Goal: Task Accomplishment & Management: Use online tool/utility

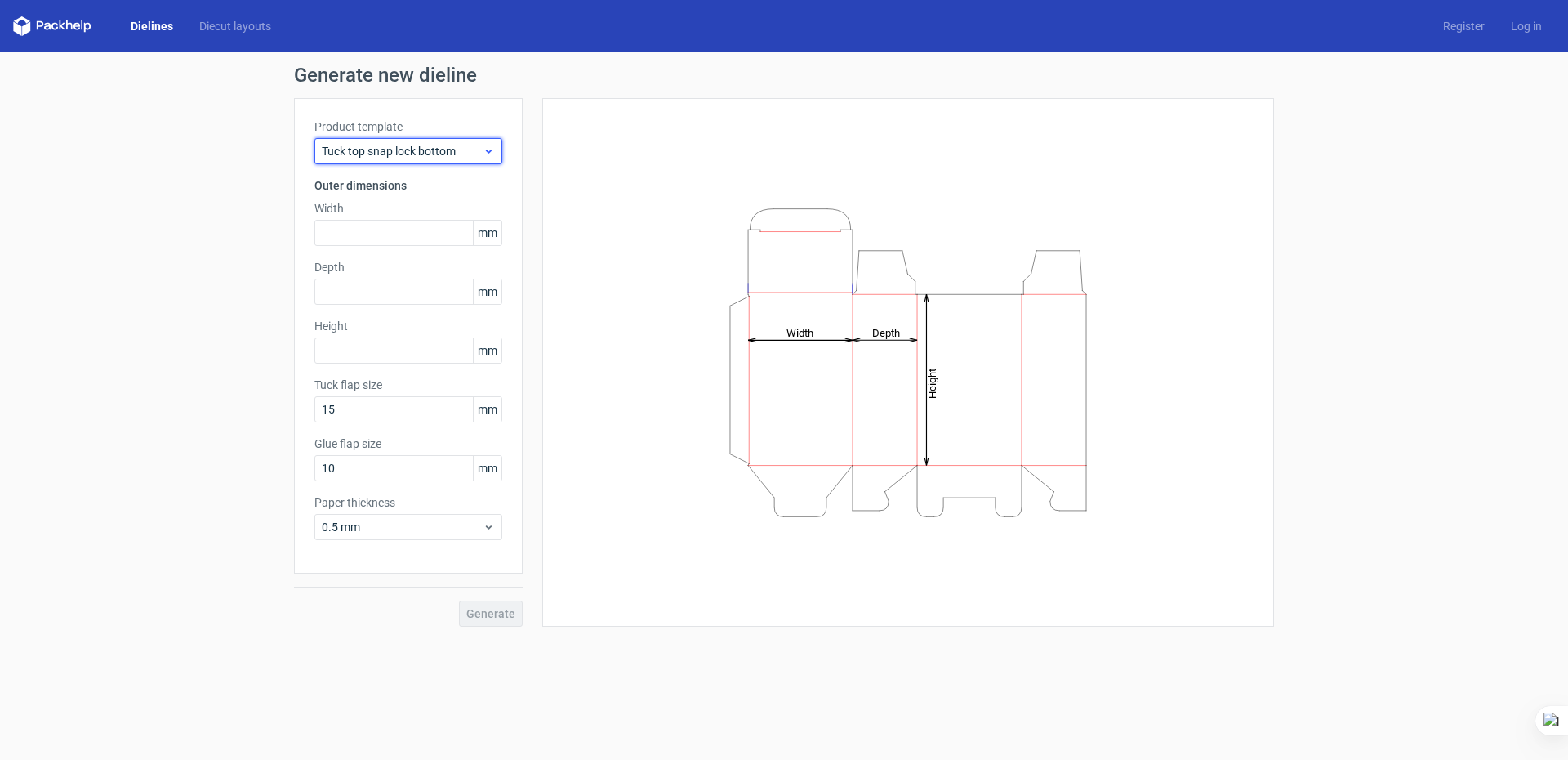
click at [486, 152] on icon at bounding box center [488, 151] width 13 height 13
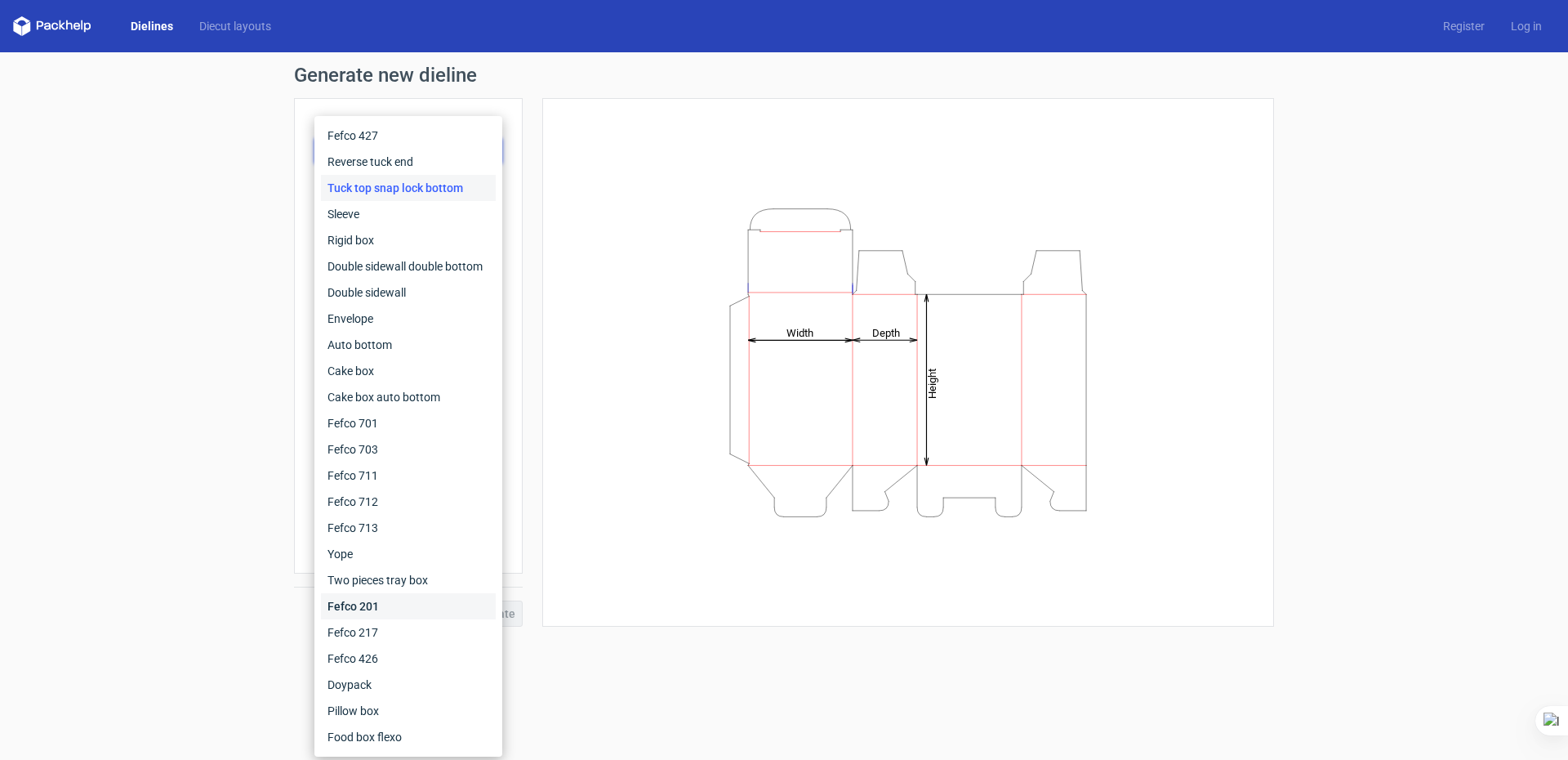
click at [382, 610] on div "Fefco 201" at bounding box center [407, 605] width 175 height 26
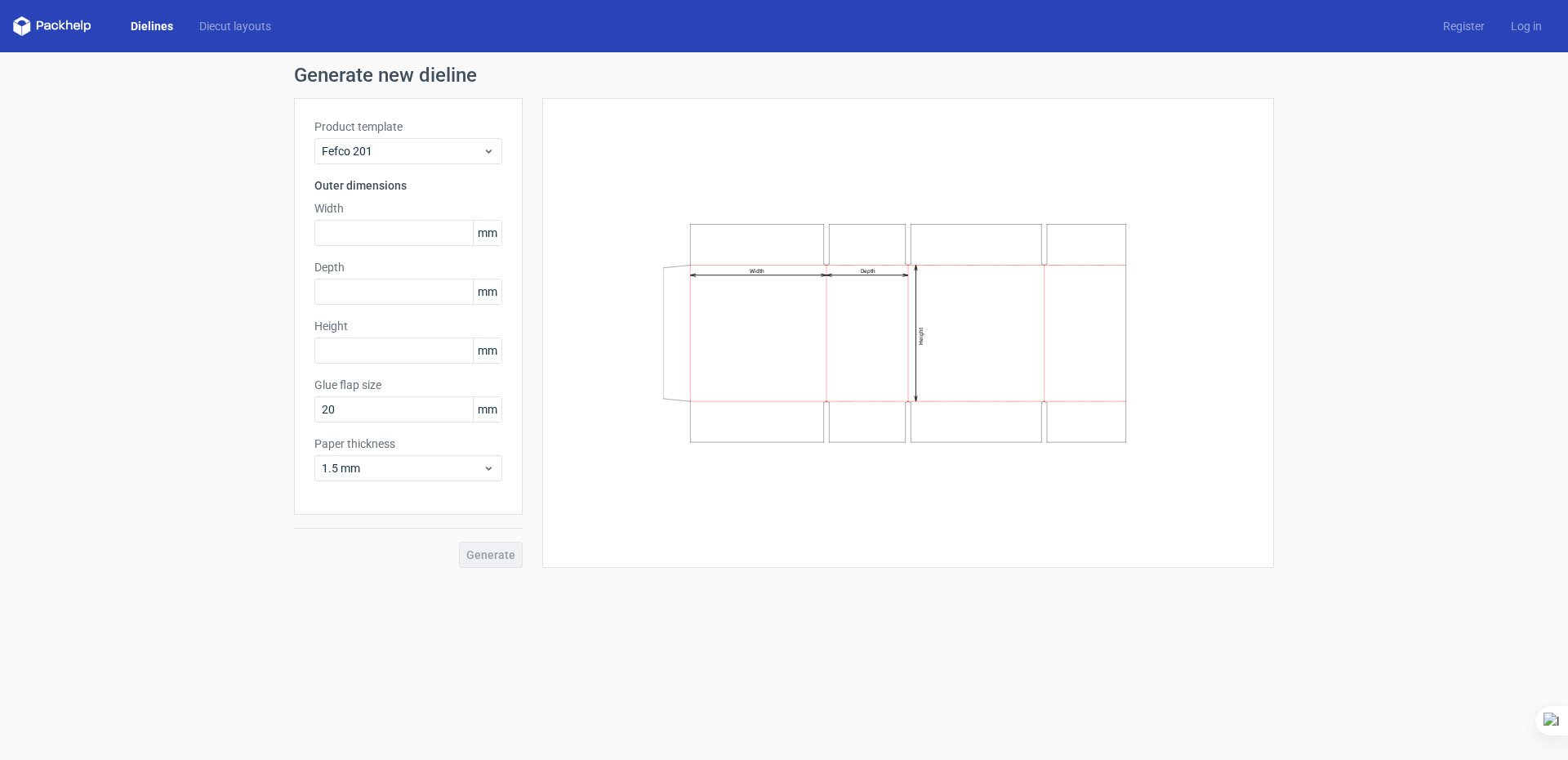
click at [480, 231] on span "mm" at bounding box center [487, 232] width 28 height 24
click at [431, 226] on input "text" at bounding box center [408, 232] width 188 height 26
click at [494, 233] on span "mm" at bounding box center [487, 232] width 28 height 24
click at [478, 228] on span "mm" at bounding box center [487, 232] width 28 height 24
click at [390, 233] on input "text" at bounding box center [408, 232] width 188 height 26
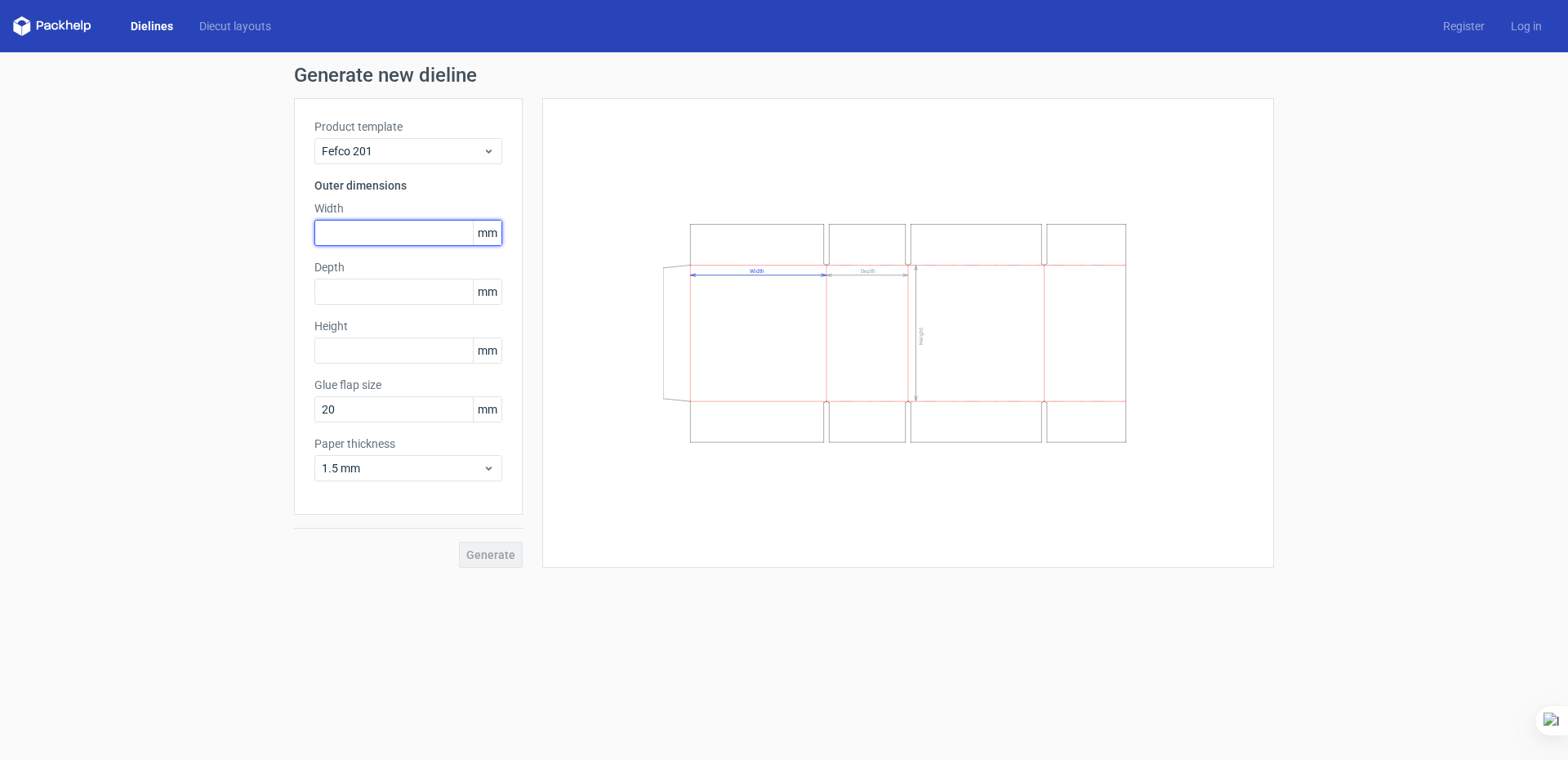
type input "4"
drag, startPoint x: 389, startPoint y: 233, endPoint x: 294, endPoint y: 233, distance: 95.0
click at [294, 233] on div "Product template Fefco 201 Outer dimensions Width 124 mm Depth mm Height mm Glu…" at bounding box center [408, 306] width 229 height 417
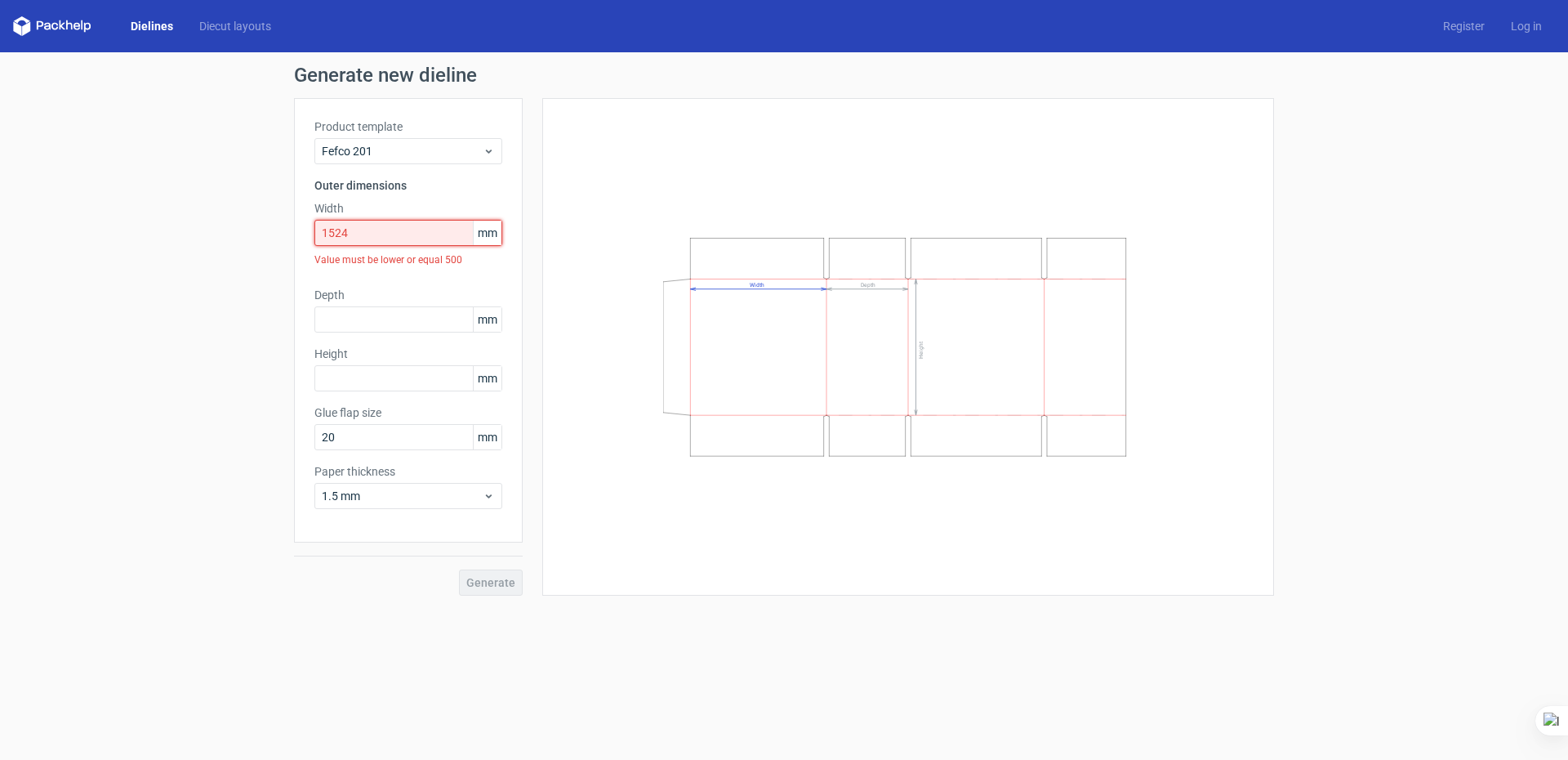
click at [339, 231] on input "1524" at bounding box center [408, 232] width 188 height 26
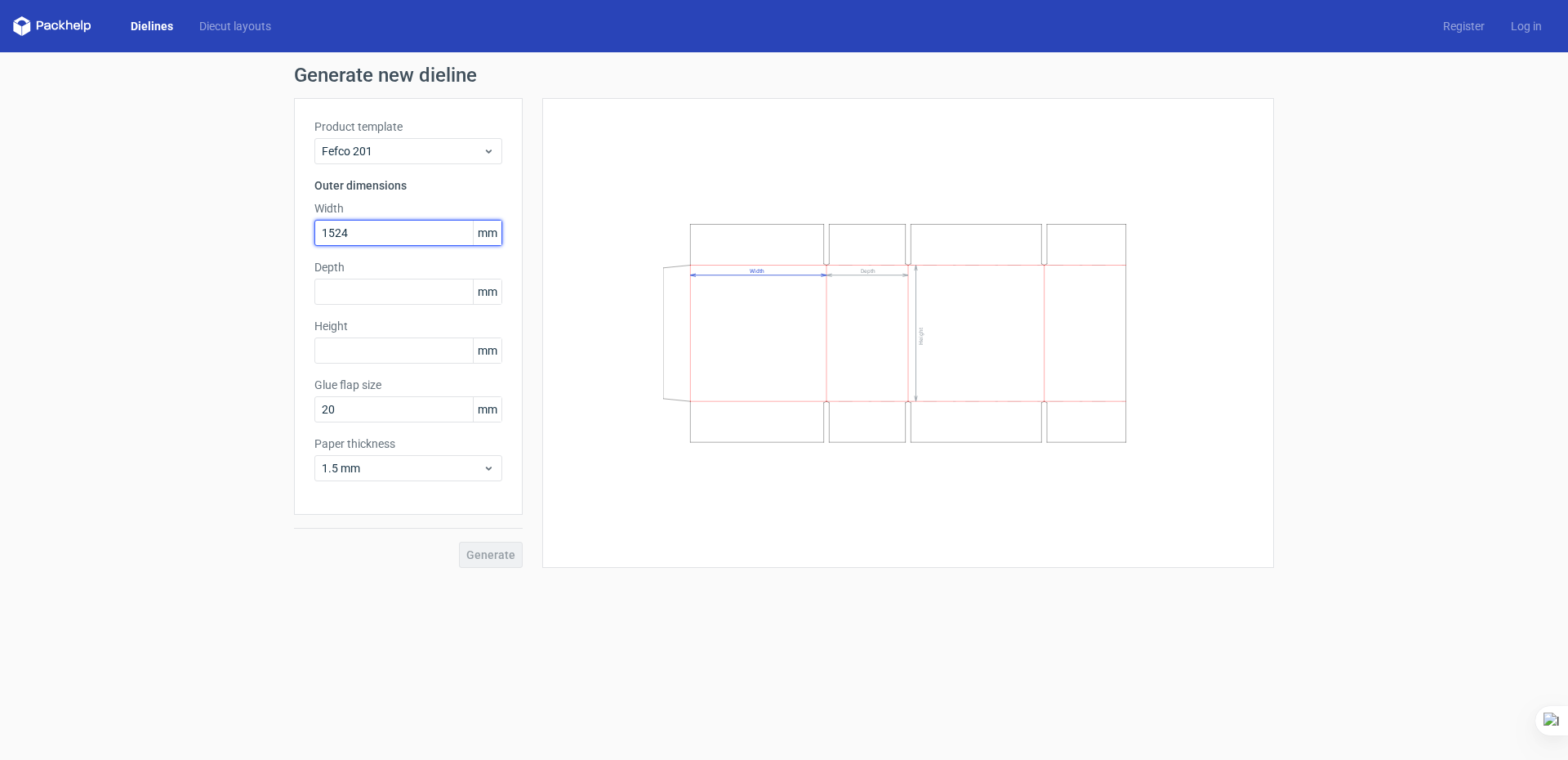
drag, startPoint x: 354, startPoint y: 235, endPoint x: 340, endPoint y: 235, distance: 14.0
click at [340, 235] on input "1524" at bounding box center [408, 232] width 188 height 26
type input "152"
click at [354, 292] on input "text" at bounding box center [408, 291] width 188 height 26
type input "152"
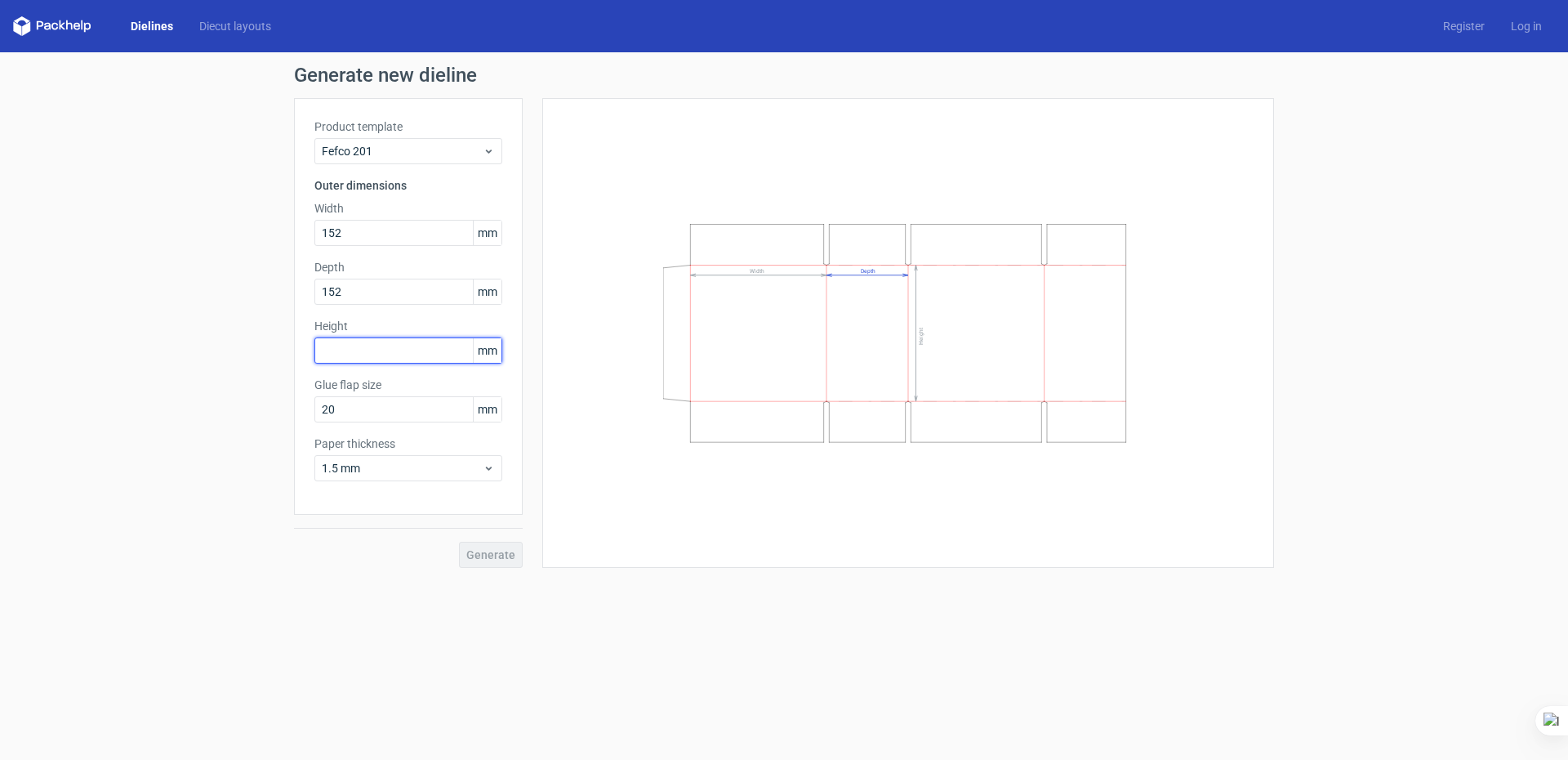
click at [370, 349] on input "text" at bounding box center [408, 350] width 188 height 26
type input "152"
click at [484, 558] on span "Generate" at bounding box center [491, 555] width 49 height 12
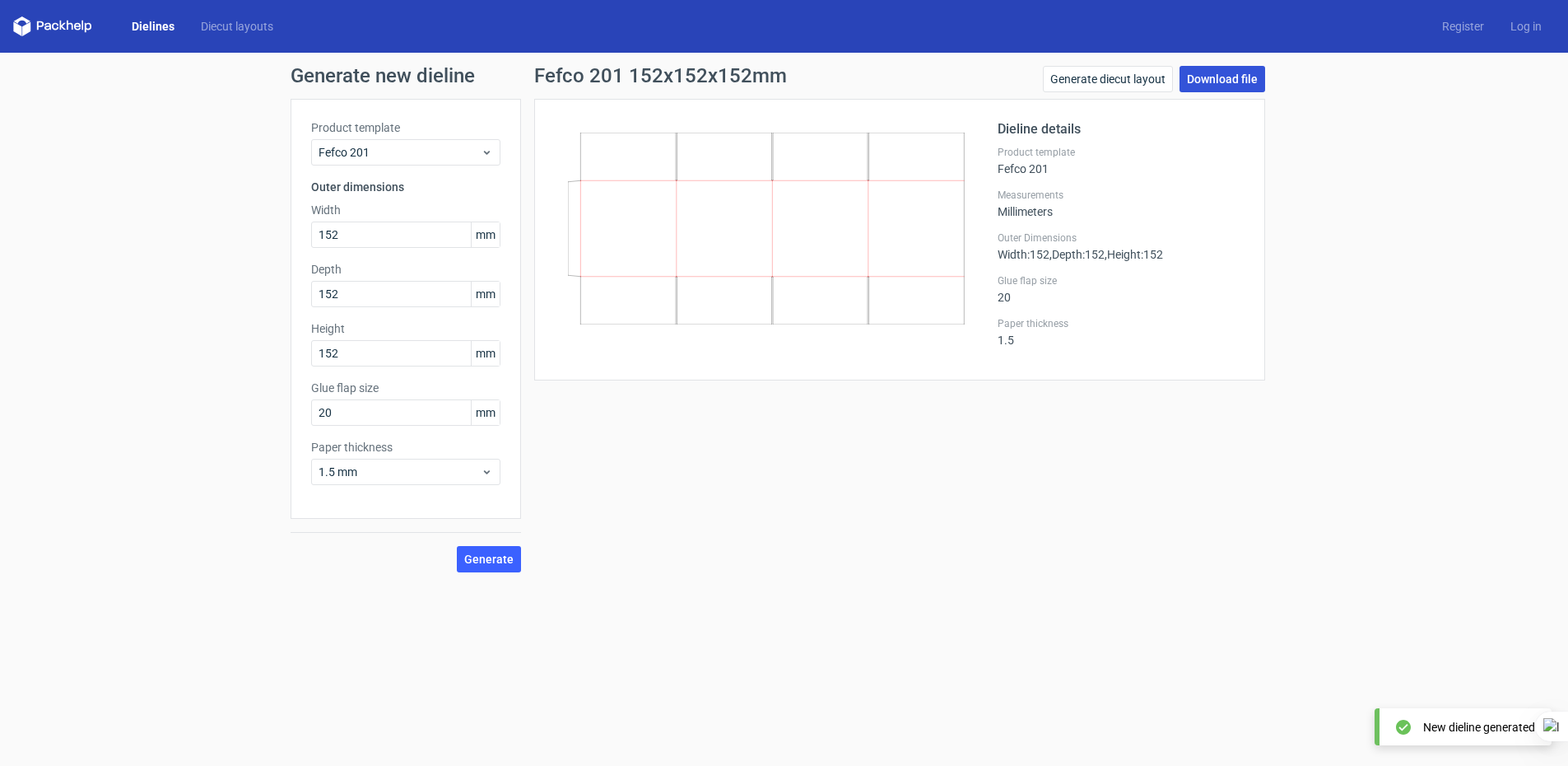
click at [1243, 73] on link "Download file" at bounding box center [1223, 78] width 86 height 26
click at [331, 137] on div "Product template Fefco 201" at bounding box center [406, 142] width 189 height 46
click at [335, 151] on span "Fefco 201" at bounding box center [400, 152] width 162 height 17
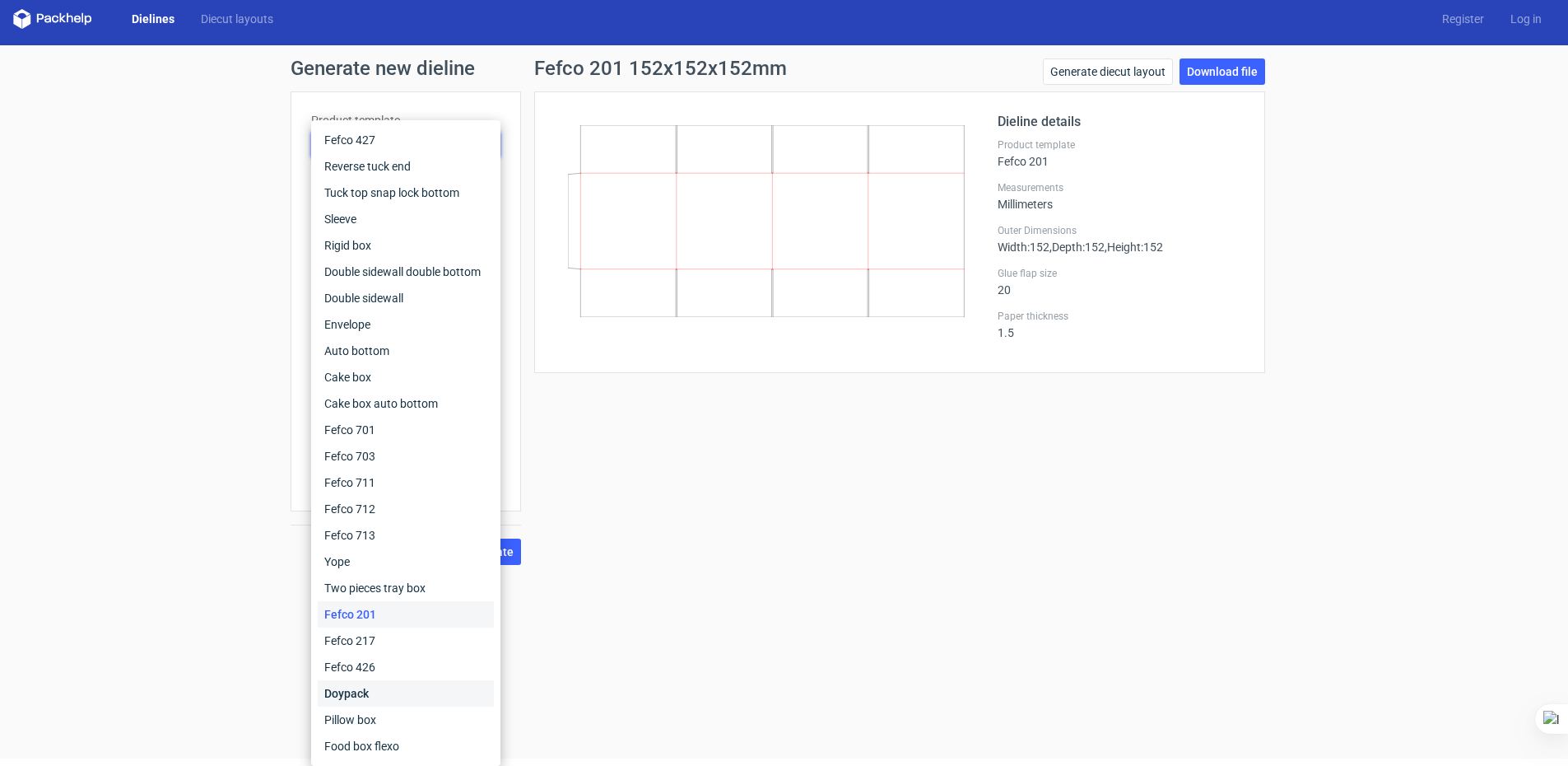
scroll to position [13, 0]
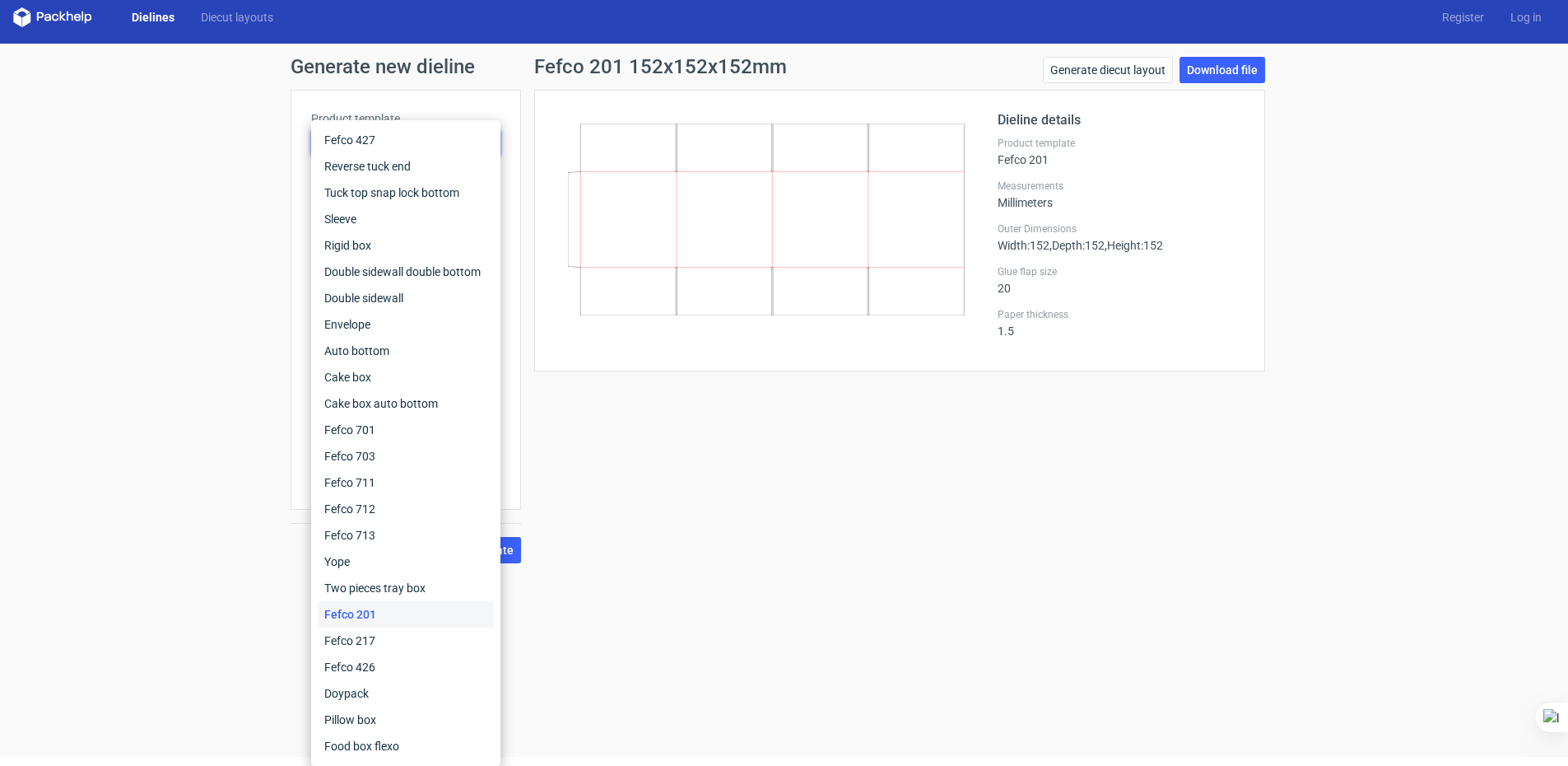
click at [258, 308] on div "Generate new dieline Product template Fefco 201 Outer dimensions Width 152 mm D…" at bounding box center [784, 310] width 1568 height 533
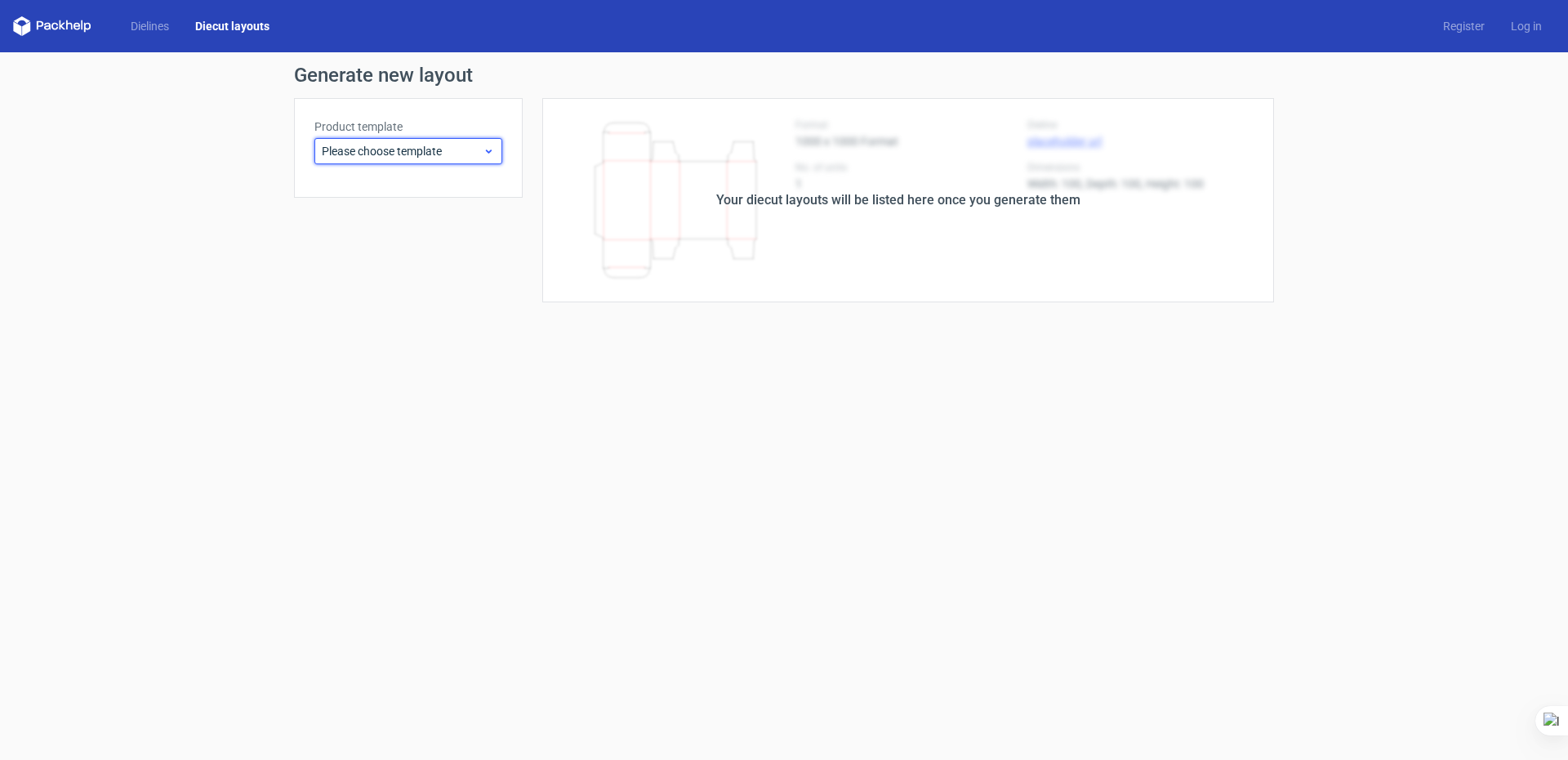
click at [376, 143] on span "Please choose template" at bounding box center [402, 151] width 161 height 17
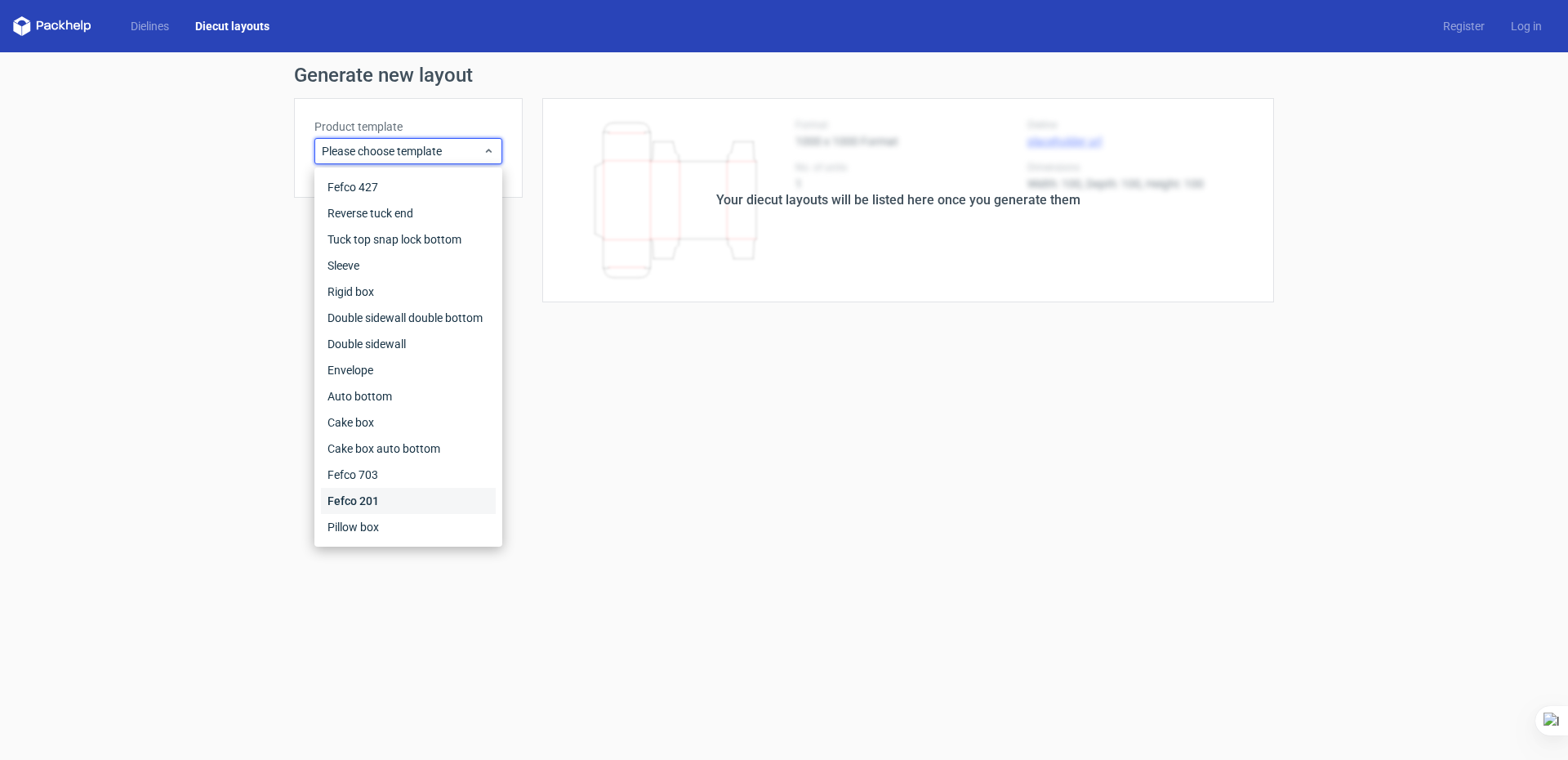
click at [372, 500] on div "Fefco 201" at bounding box center [407, 500] width 175 height 26
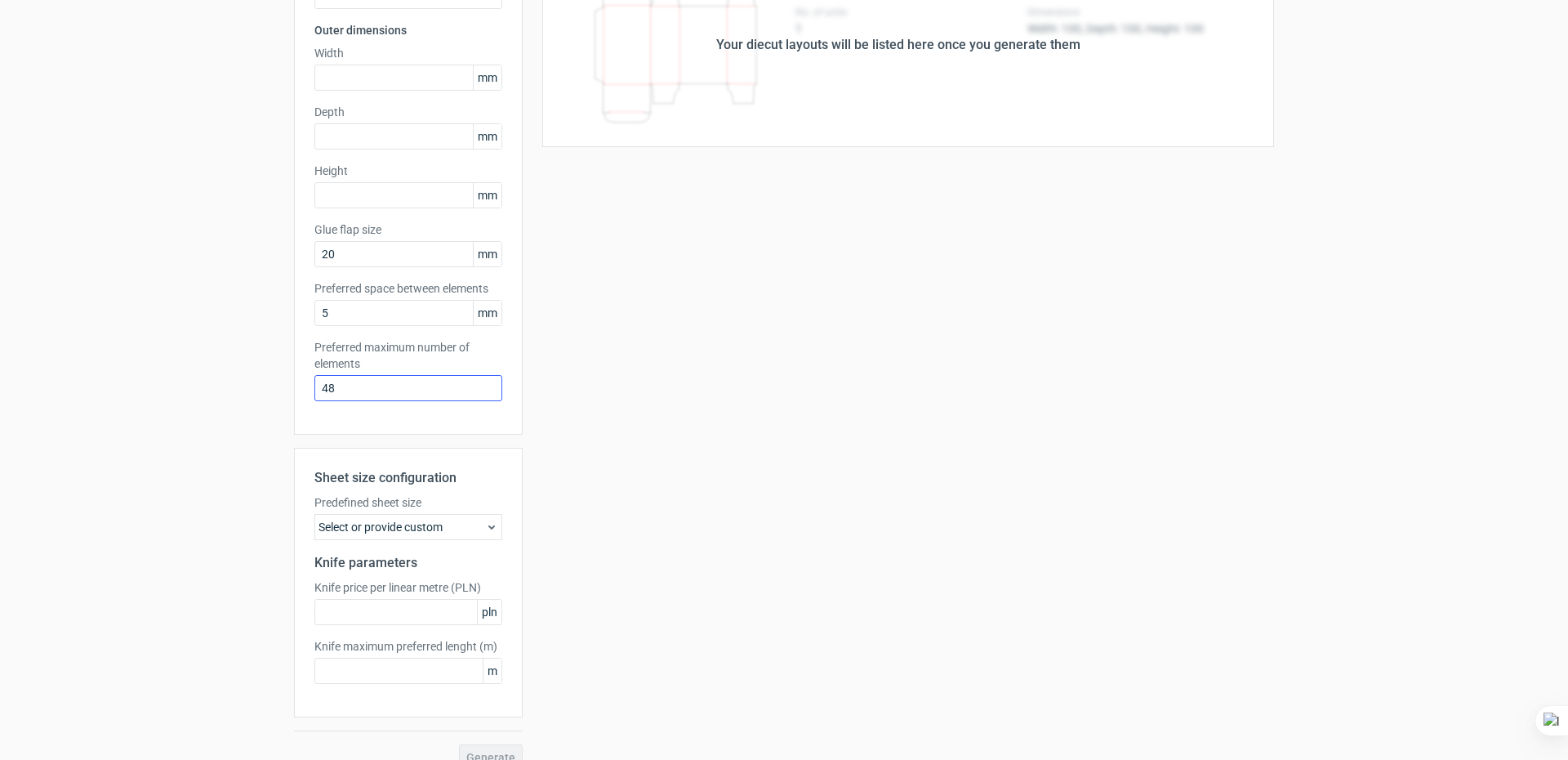
scroll to position [164, 0]
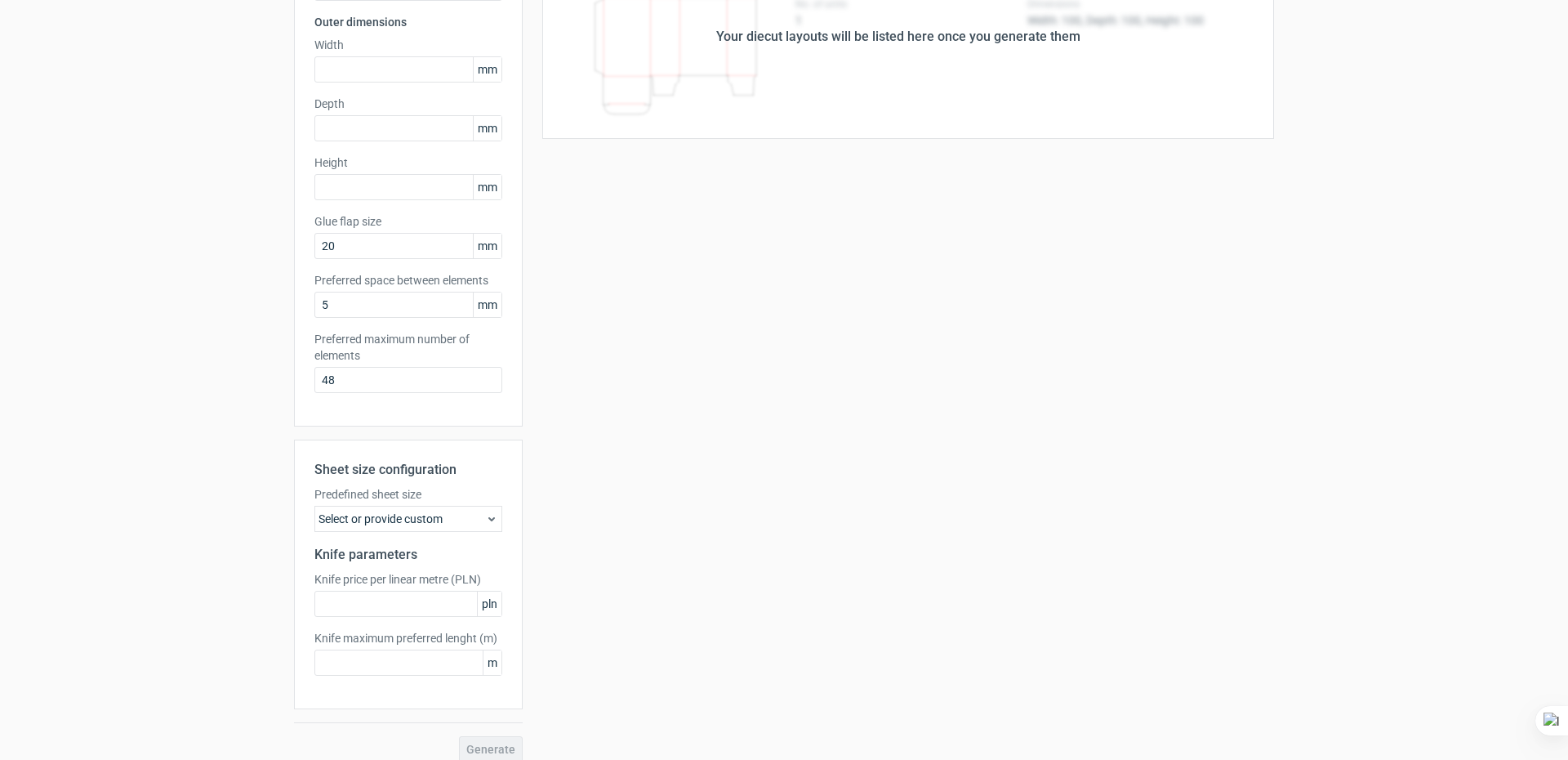
click at [397, 523] on div "Select or provide custom" at bounding box center [408, 518] width 188 height 26
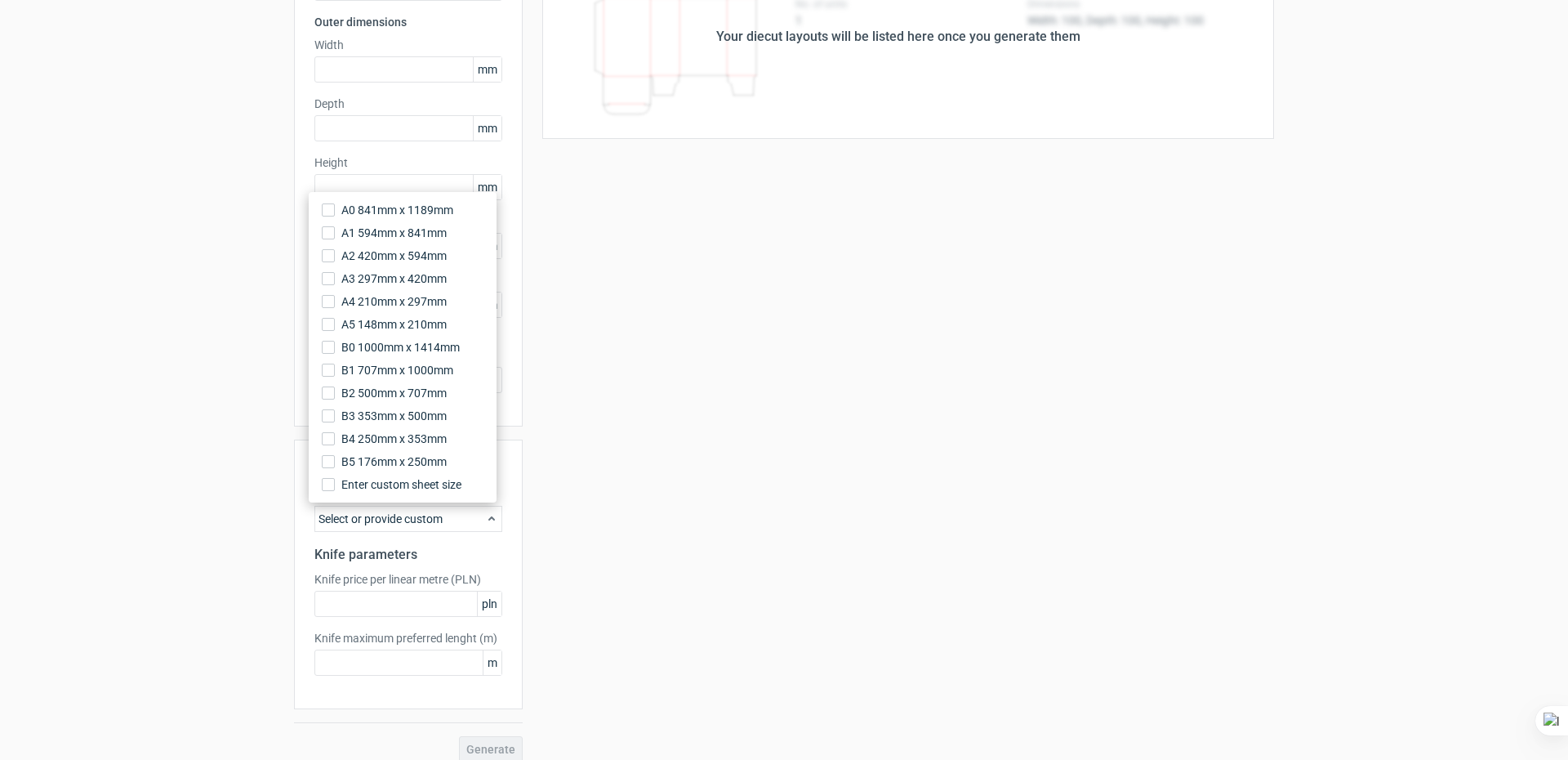
click at [397, 523] on div "Select or provide custom" at bounding box center [408, 518] width 188 height 26
click at [536, 541] on div "Your diecut layouts will be listed here once you generate them Height Depth Wid…" at bounding box center [898, 348] width 751 height 828
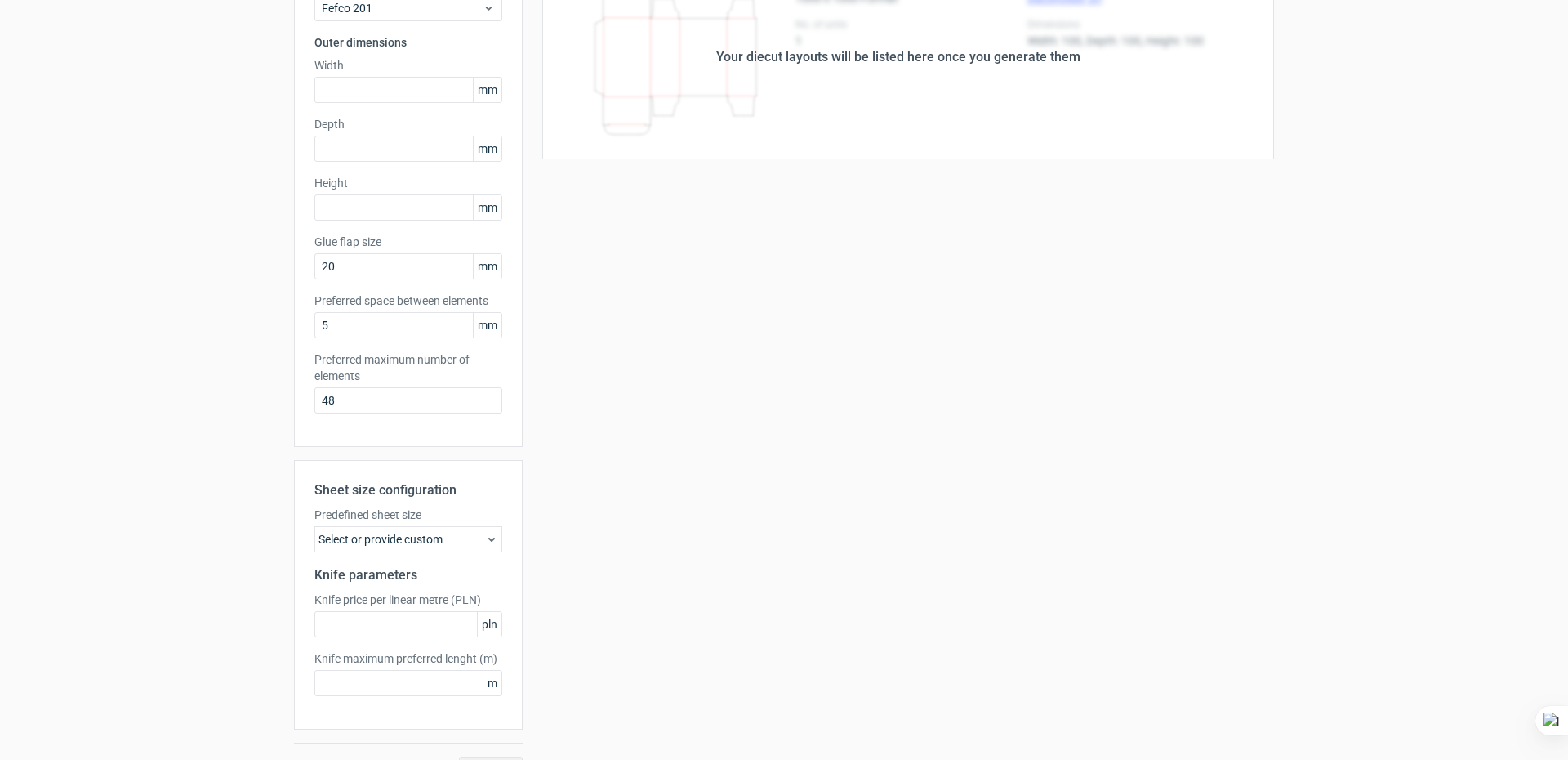
scroll to position [0, 0]
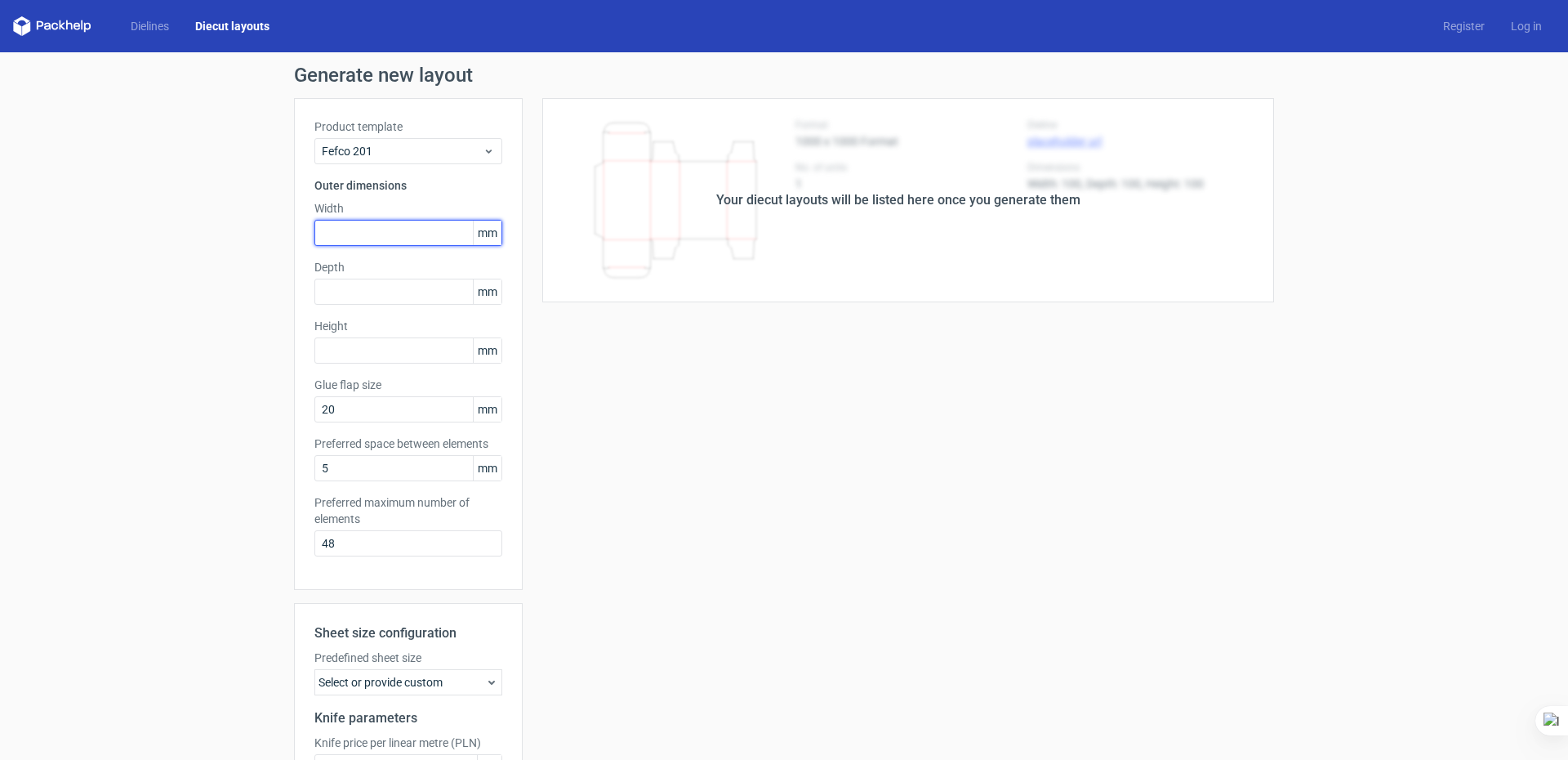
click at [394, 231] on input "text" at bounding box center [408, 232] width 188 height 26
type input "152"
click at [369, 291] on input "text" at bounding box center [408, 291] width 188 height 26
type input "152"
click at [358, 344] on input "text" at bounding box center [408, 350] width 188 height 26
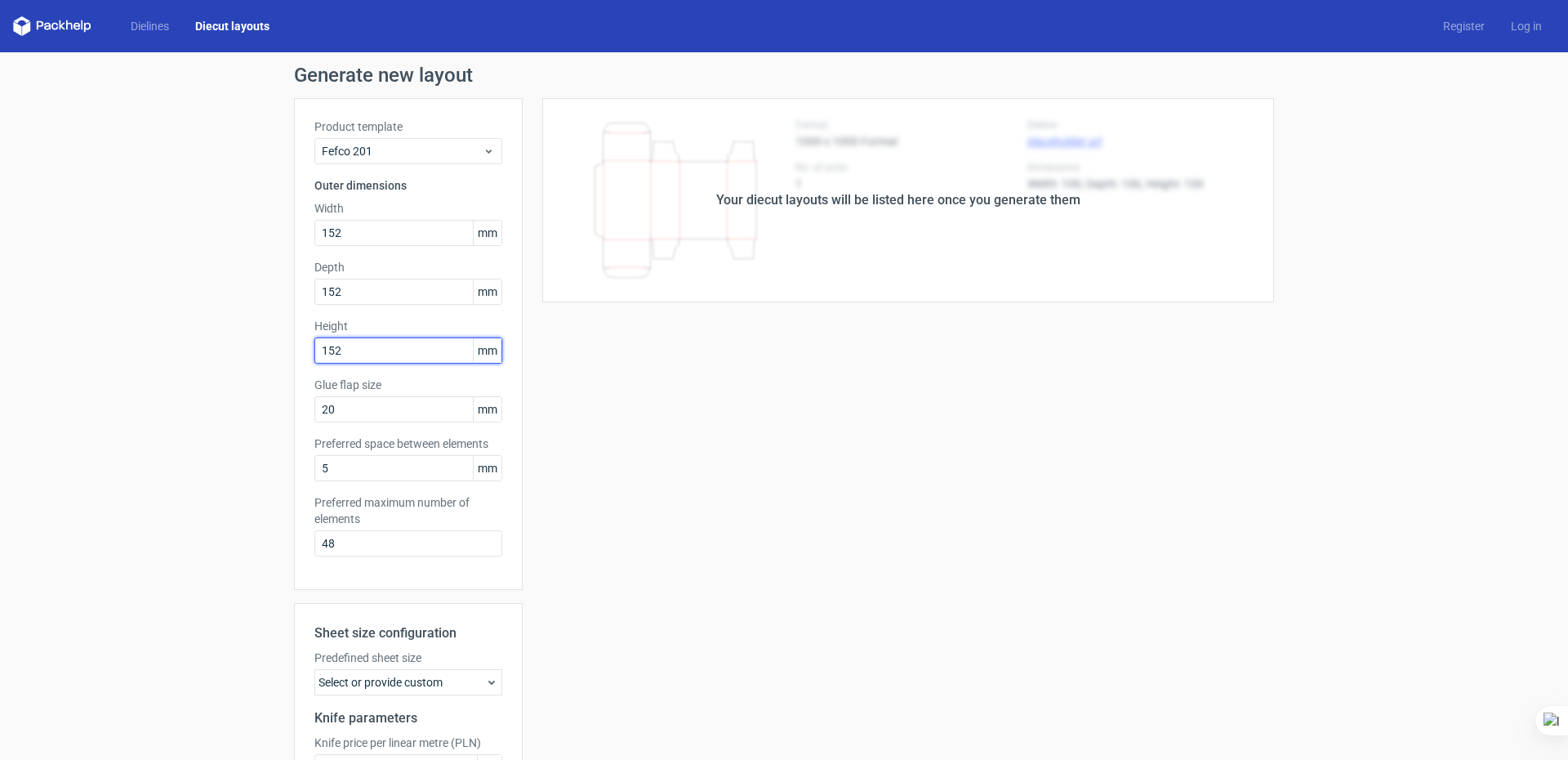
type input "152"
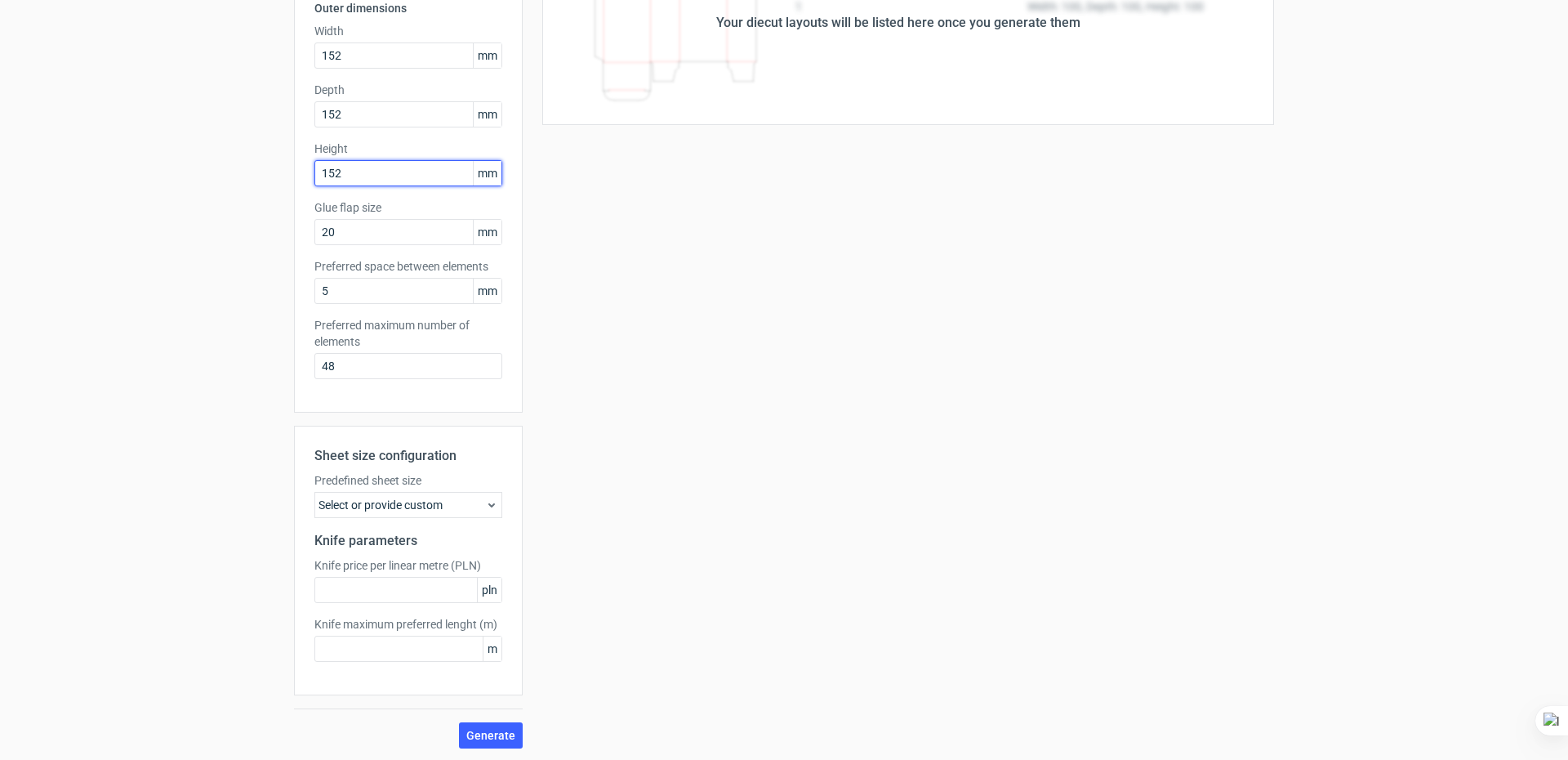
scroll to position [179, 0]
click at [389, 504] on div "Select or provide custom" at bounding box center [408, 503] width 188 height 26
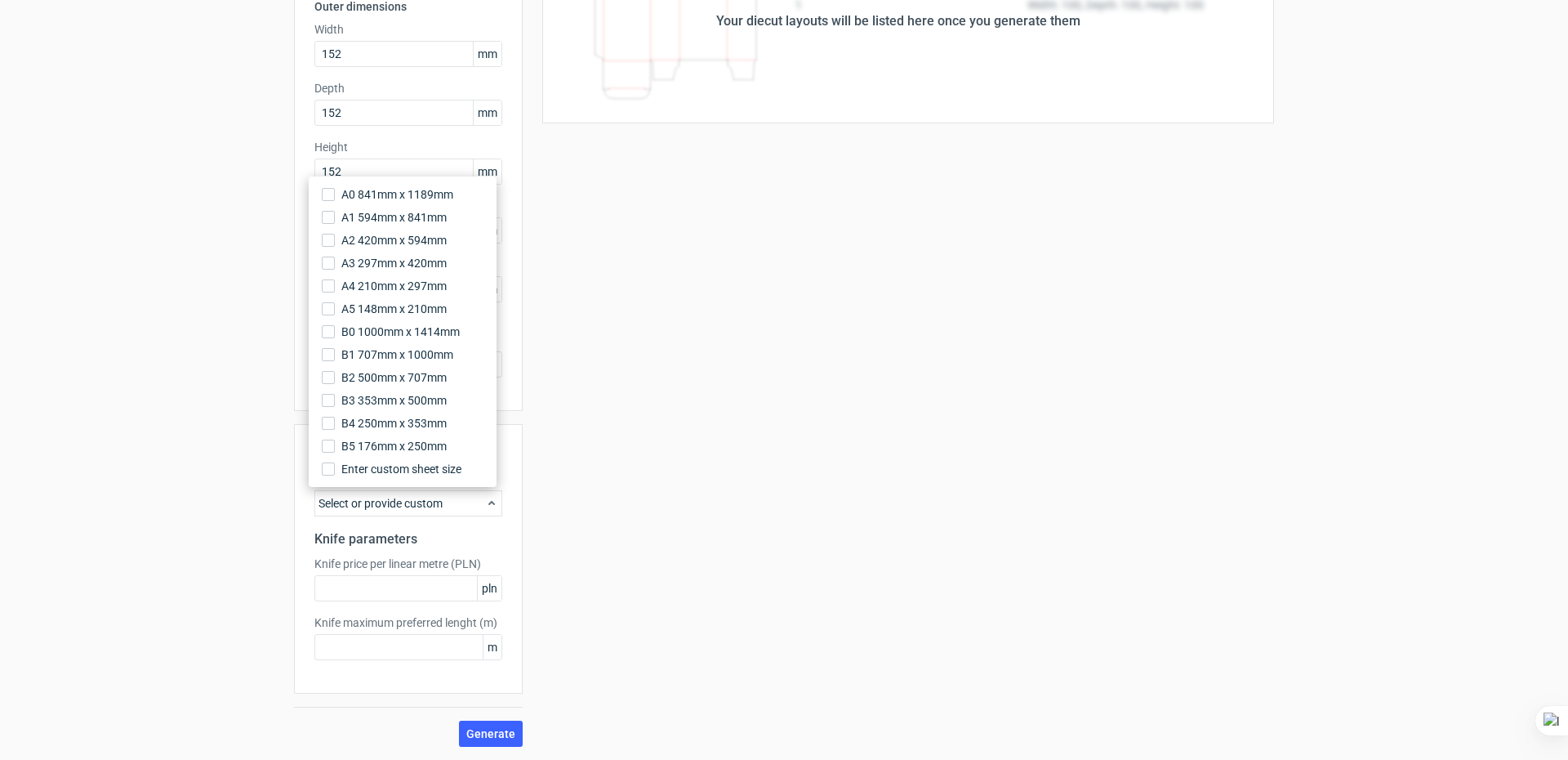
click at [368, 506] on div "Select or provide custom" at bounding box center [408, 503] width 188 height 26
click at [277, 505] on div "Generate new layout Product template Fefco 201 Outer dimensions Width 152 mm De…" at bounding box center [784, 316] width 1568 height 886
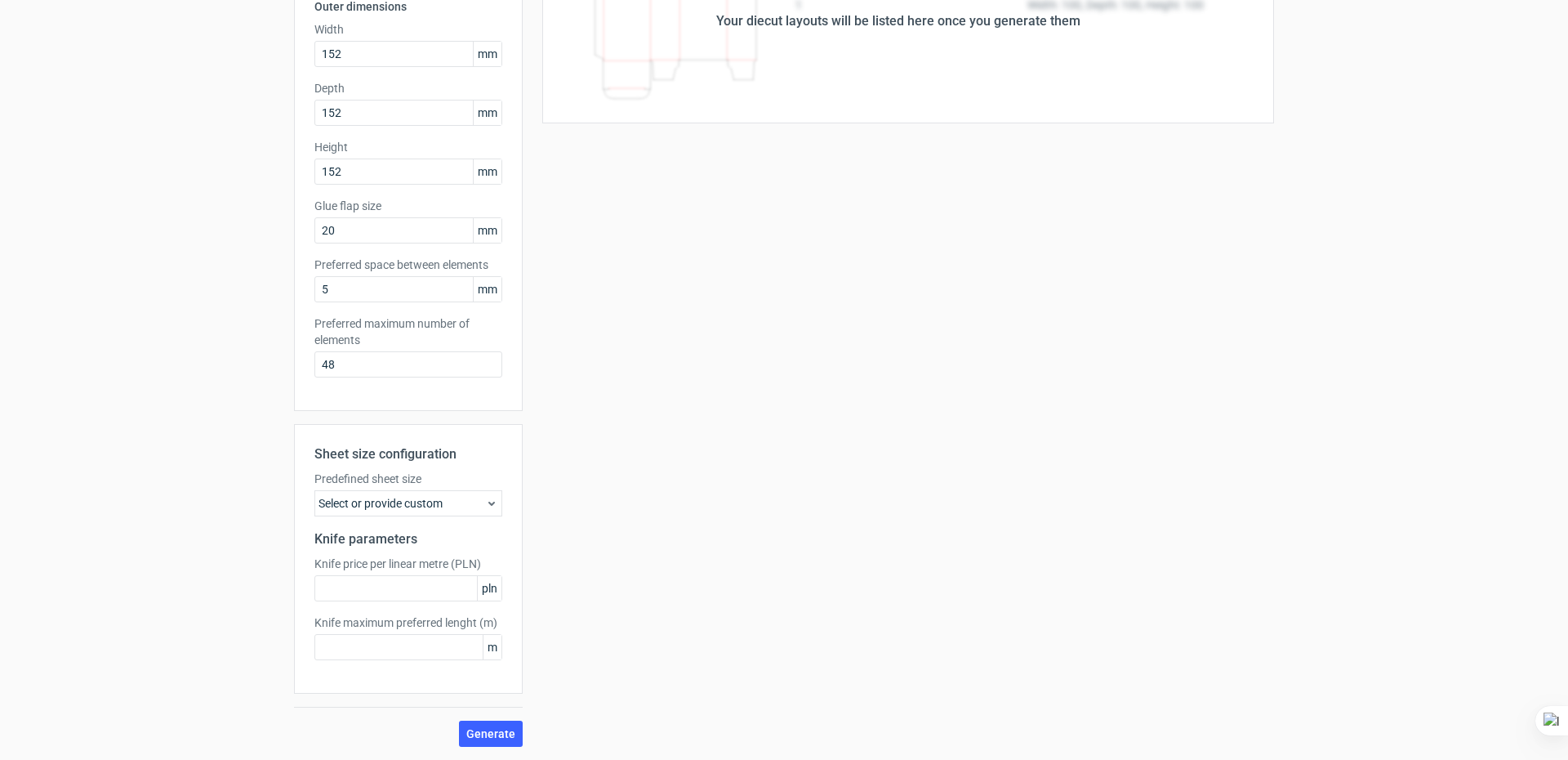
click at [368, 500] on div "Select or provide custom" at bounding box center [408, 503] width 188 height 26
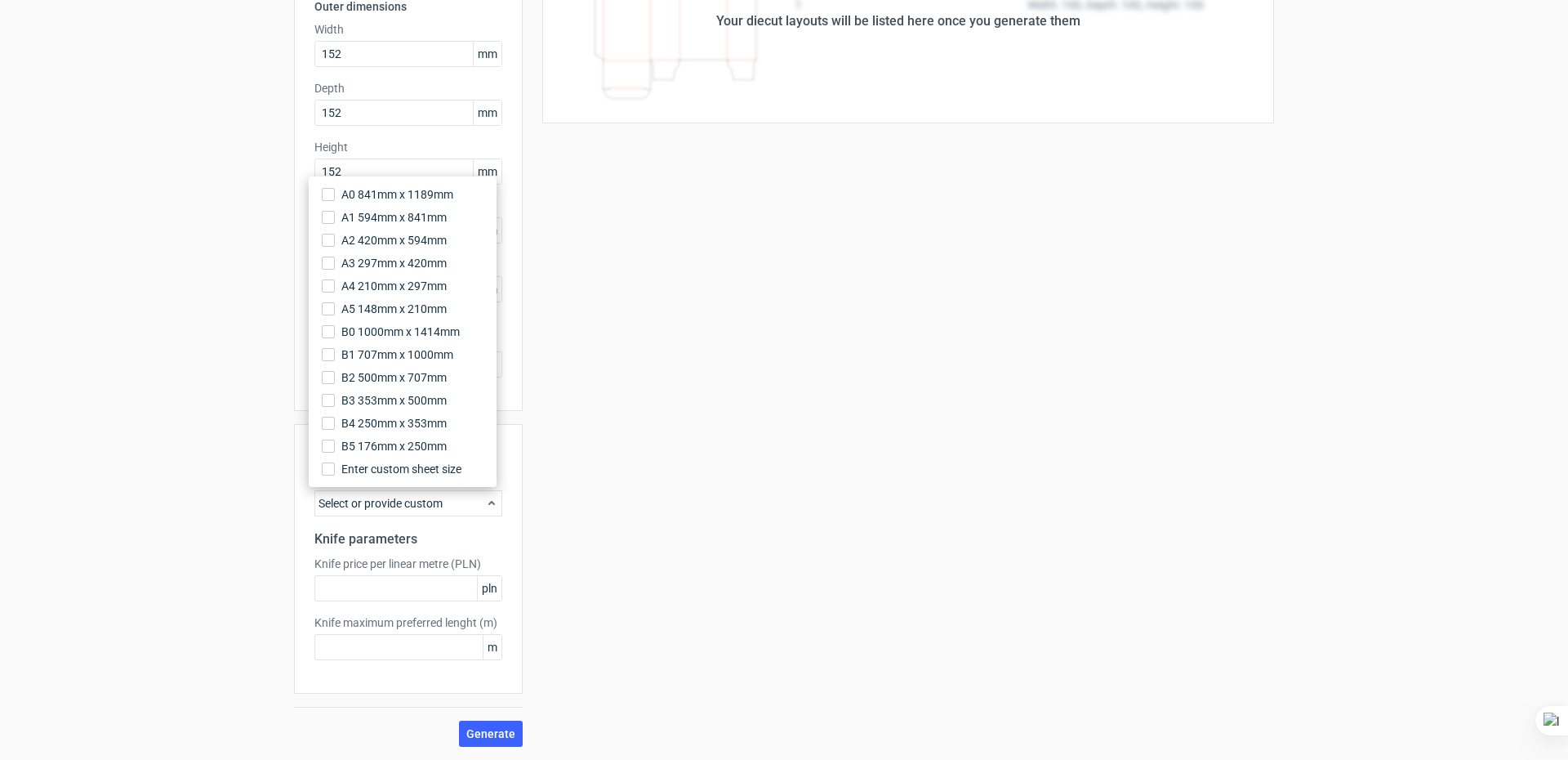
click at [365, 498] on div "Select or provide custom" at bounding box center [408, 503] width 188 height 26
click at [973, 544] on div "Your diecut layouts will be listed here once you generate them Height Depth Wid…" at bounding box center [898, 332] width 751 height 828
